Goal: Task Accomplishment & Management: Complete application form

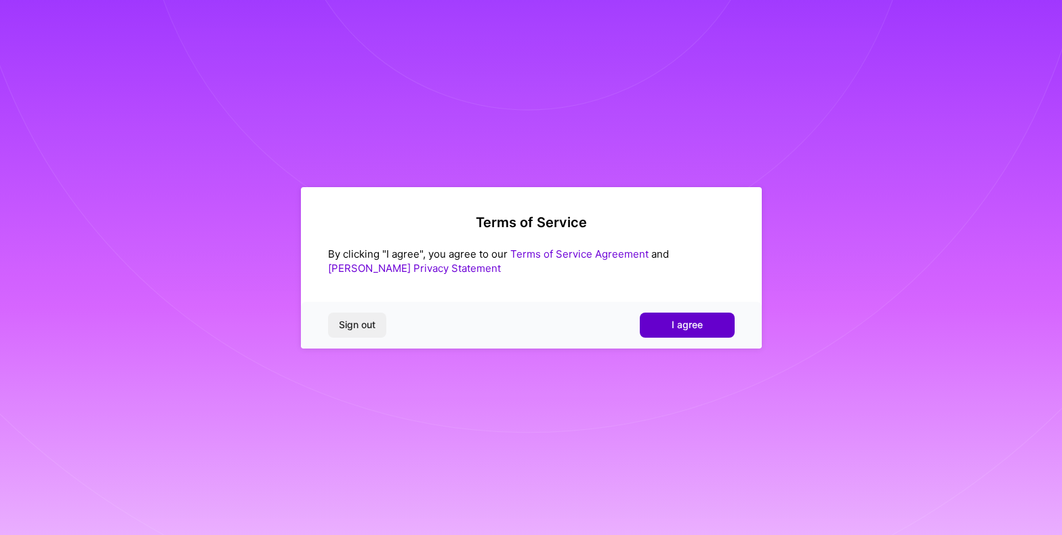
click at [684, 323] on span "I agree" at bounding box center [687, 325] width 31 height 14
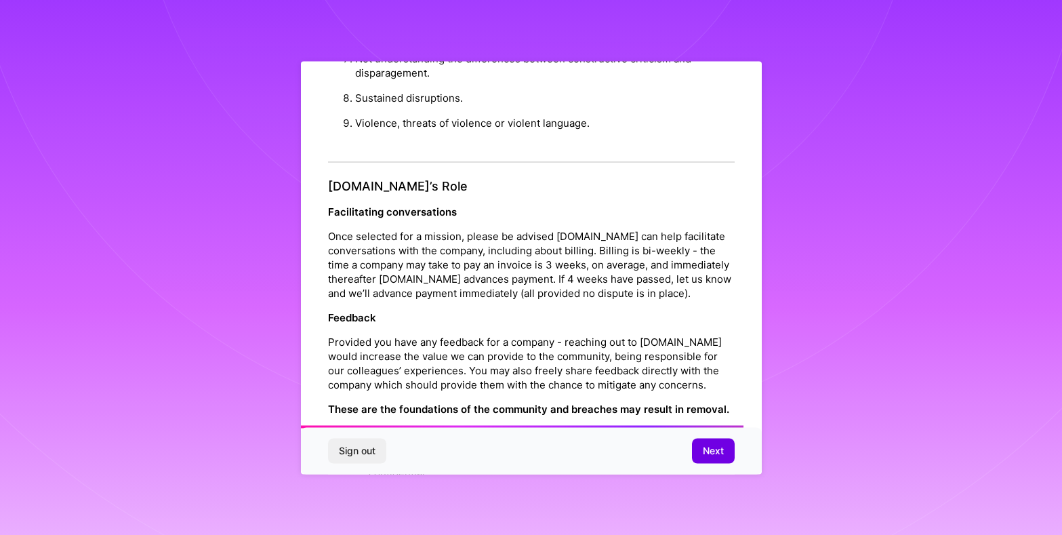
scroll to position [1452, 0]
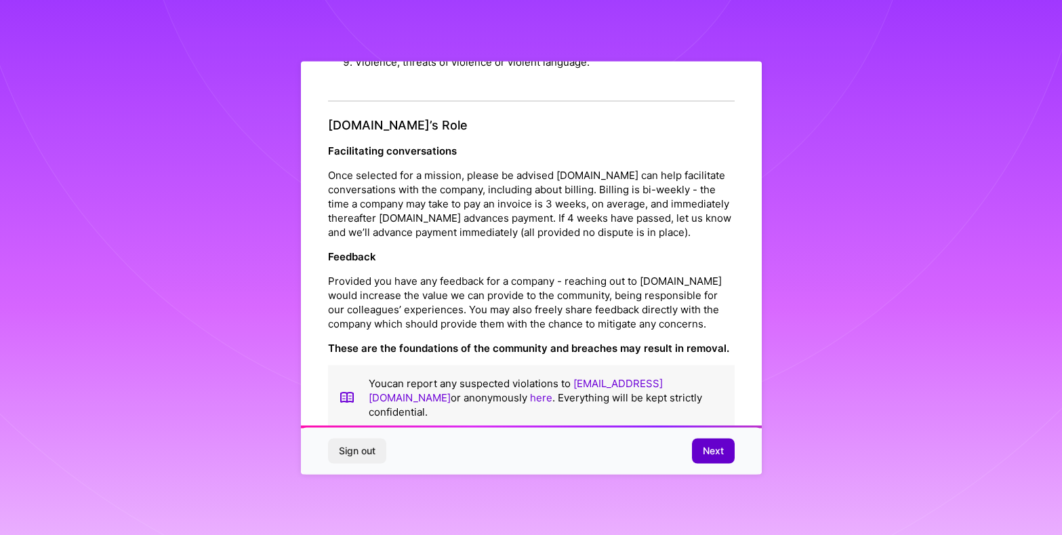
click at [712, 455] on span "Next" at bounding box center [713, 451] width 21 height 14
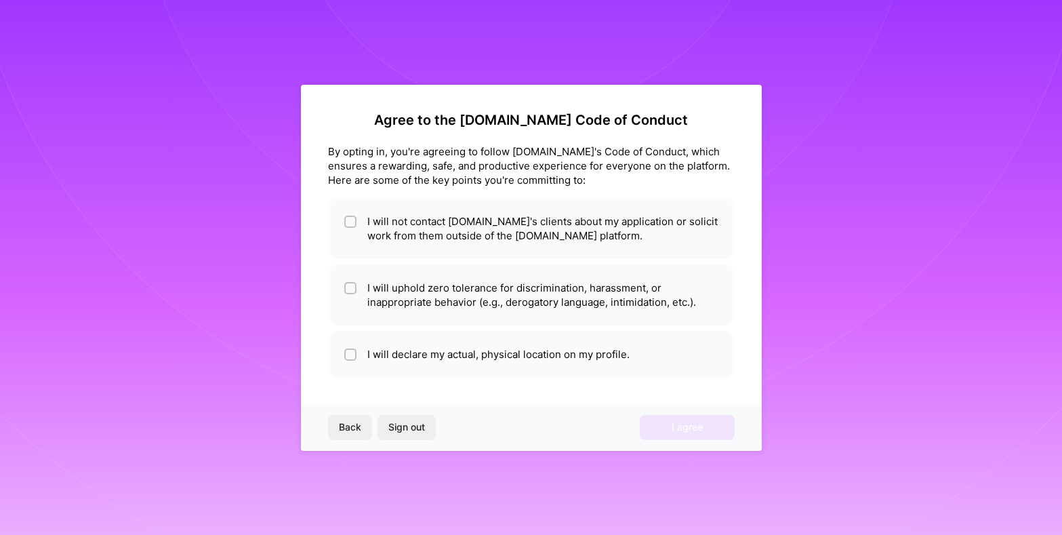
scroll to position [0, 0]
click at [350, 220] on input "checkbox" at bounding box center [351, 222] width 9 height 9
checkbox input "true"
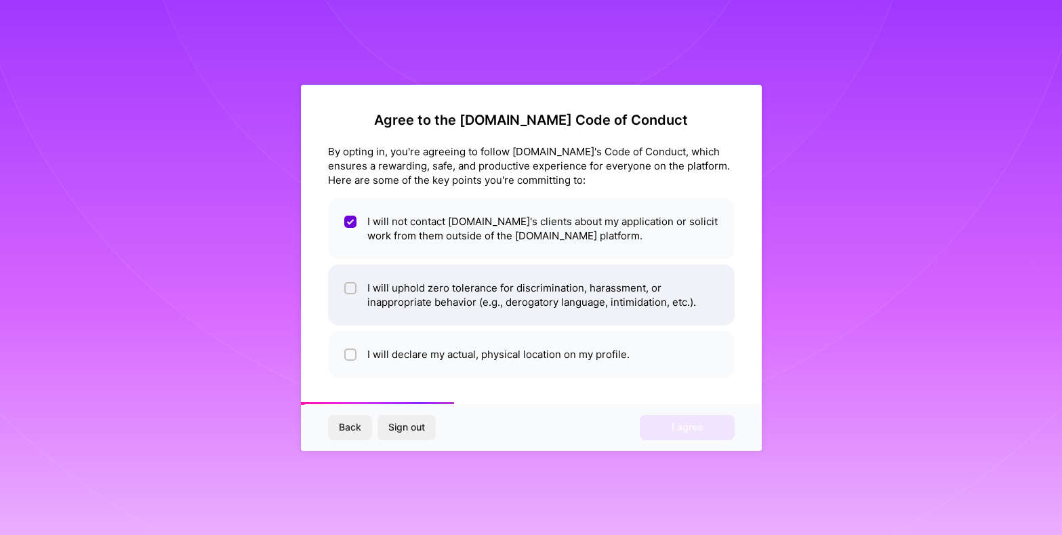
click at [348, 289] on input "checkbox" at bounding box center [351, 288] width 9 height 9
checkbox input "true"
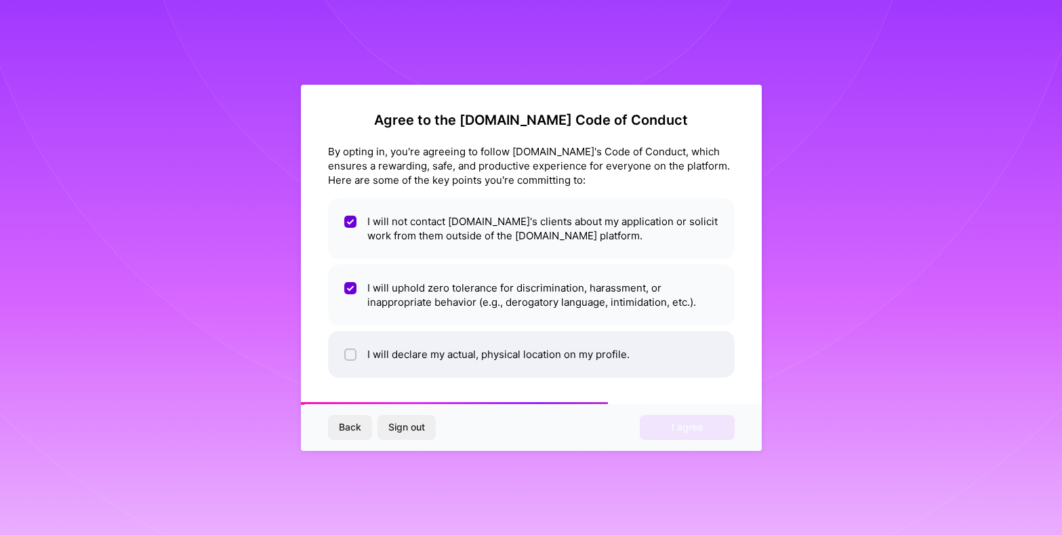
click at [351, 352] on input "checkbox" at bounding box center [351, 354] width 9 height 9
checkbox input "true"
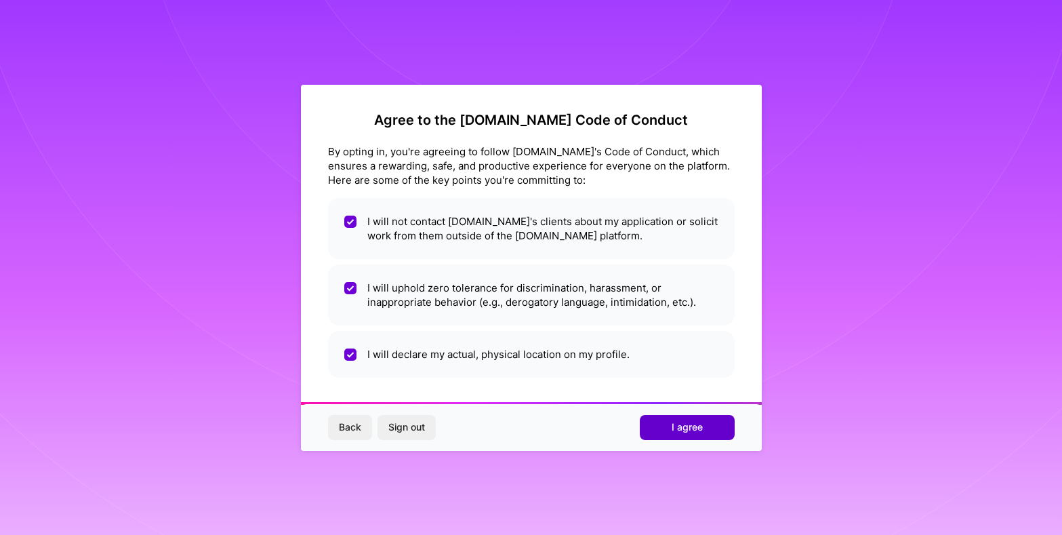
click at [708, 429] on button "I agree" at bounding box center [687, 427] width 95 height 24
